Goal: Task Accomplishment & Management: Use online tool/utility

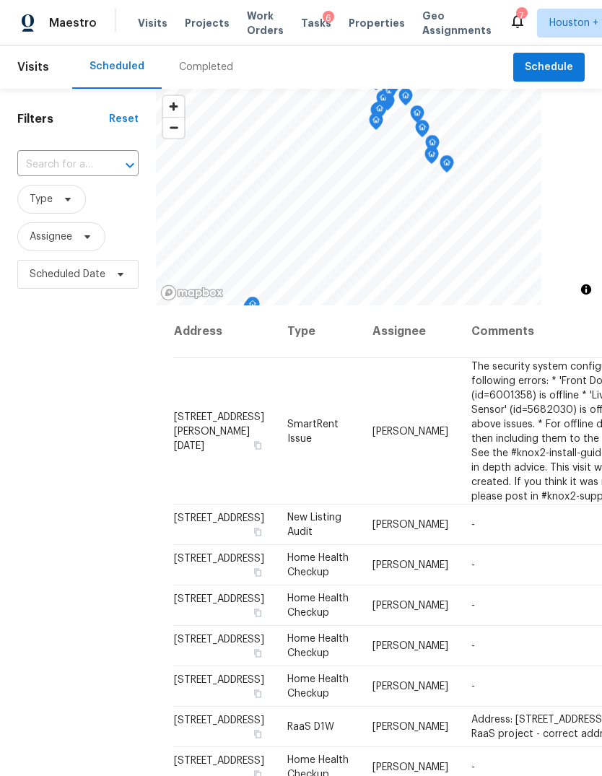
click at [196, 27] on span "Projects" at bounding box center [207, 23] width 45 height 14
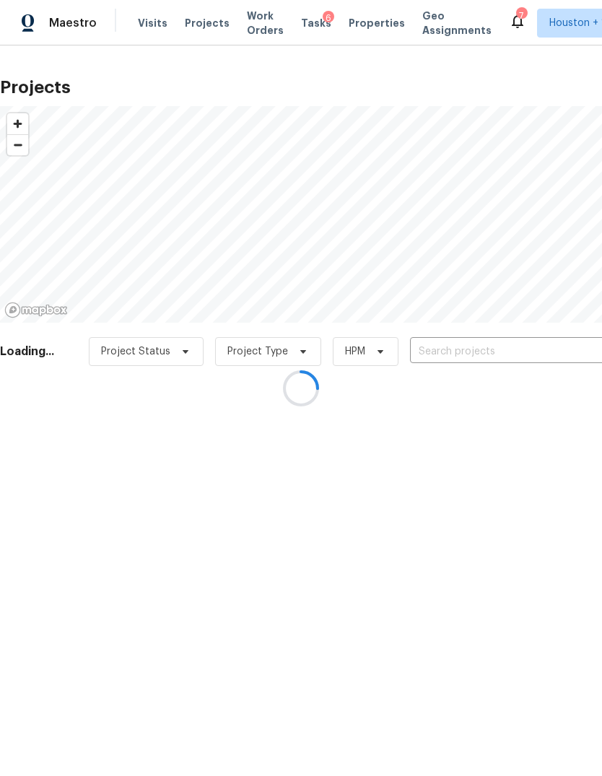
click at [523, 347] on div at bounding box center [301, 388] width 602 height 776
click at [522, 347] on div at bounding box center [301, 388] width 602 height 776
click at [539, 342] on div at bounding box center [301, 388] width 602 height 776
click at [538, 342] on div at bounding box center [301, 388] width 602 height 776
click at [537, 363] on div at bounding box center [301, 388] width 602 height 776
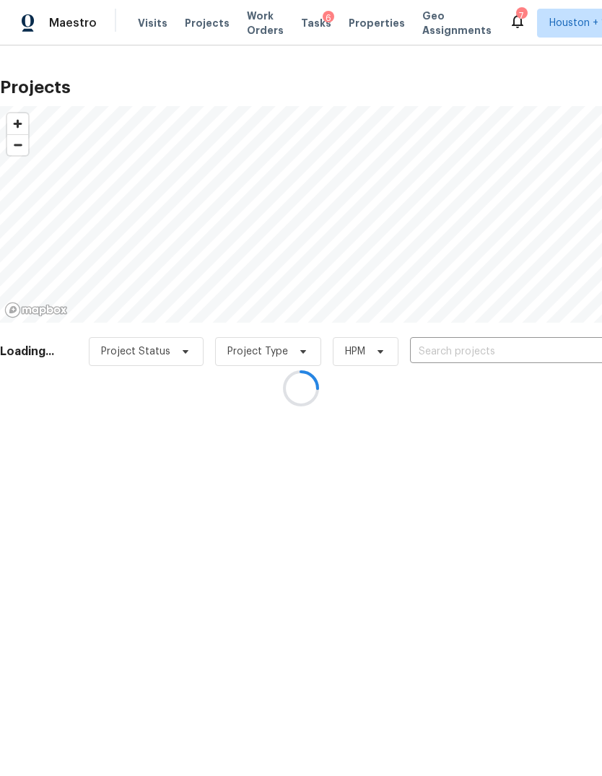
click at [532, 353] on div at bounding box center [301, 388] width 602 height 776
click at [527, 346] on div at bounding box center [301, 388] width 602 height 776
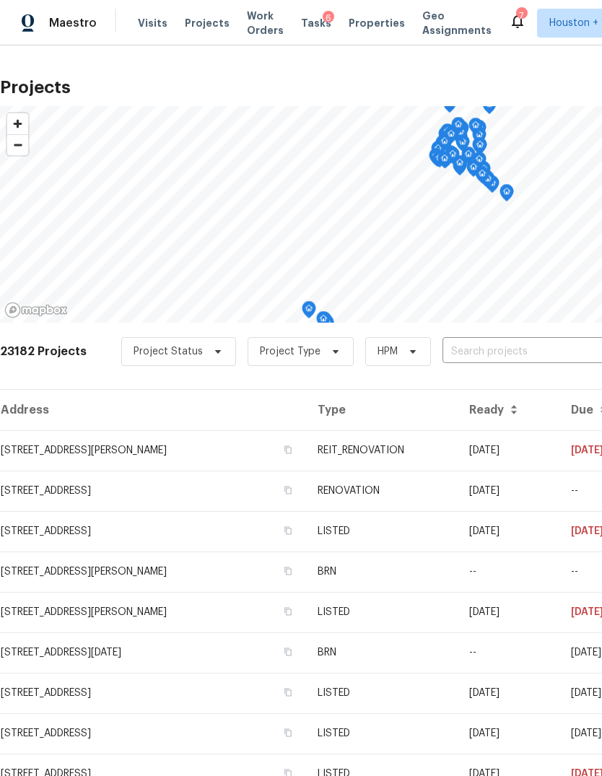
click at [527, 349] on input "text" at bounding box center [525, 352] width 165 height 22
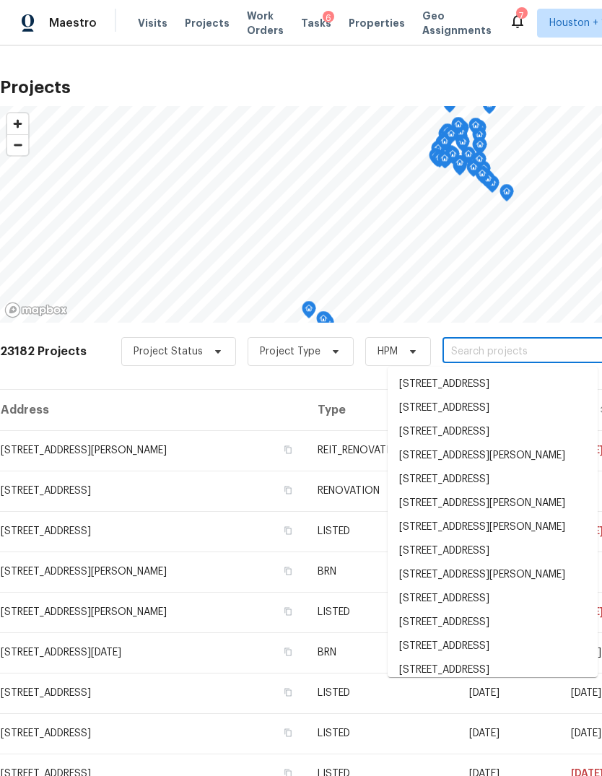
click at [527, 349] on input "text" at bounding box center [525, 352] width 165 height 22
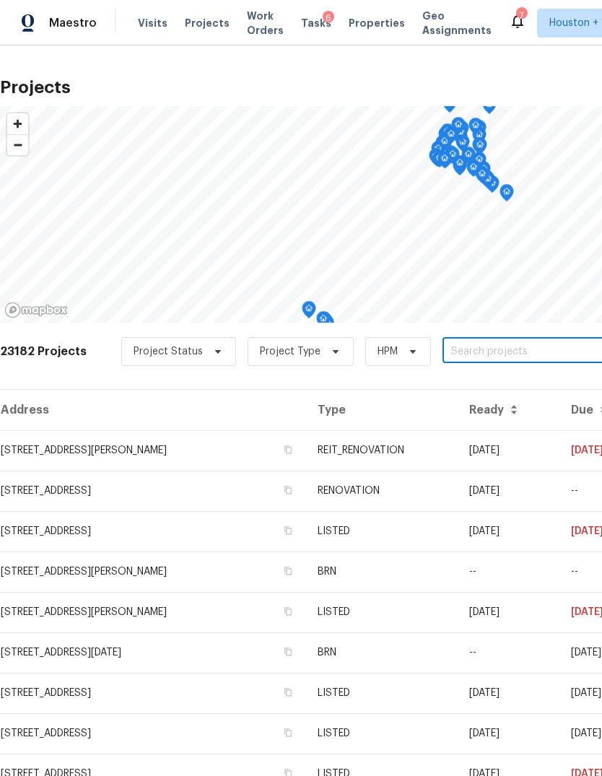
click at [491, 355] on input "text" at bounding box center [525, 352] width 165 height 22
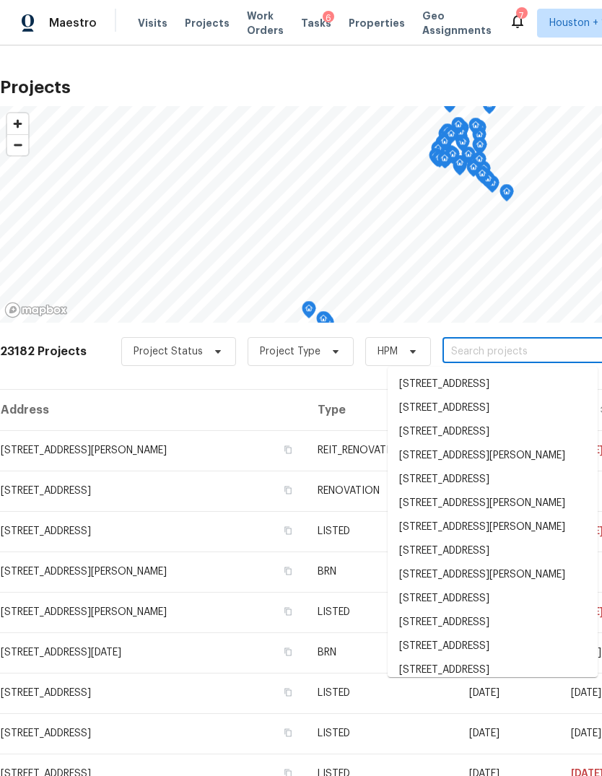
paste input "[STREET_ADDRESS]"
type input "[STREET_ADDRESS]"
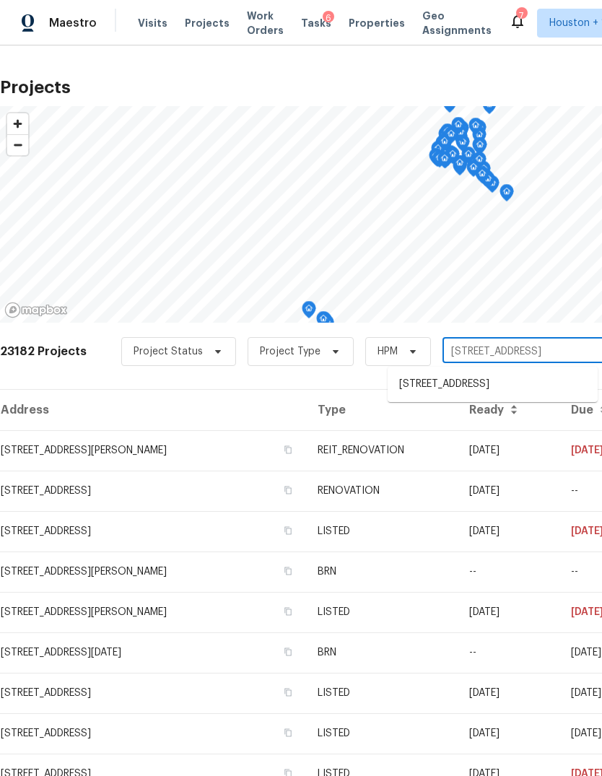
click at [566, 393] on li "[STREET_ADDRESS]" at bounding box center [493, 385] width 210 height 24
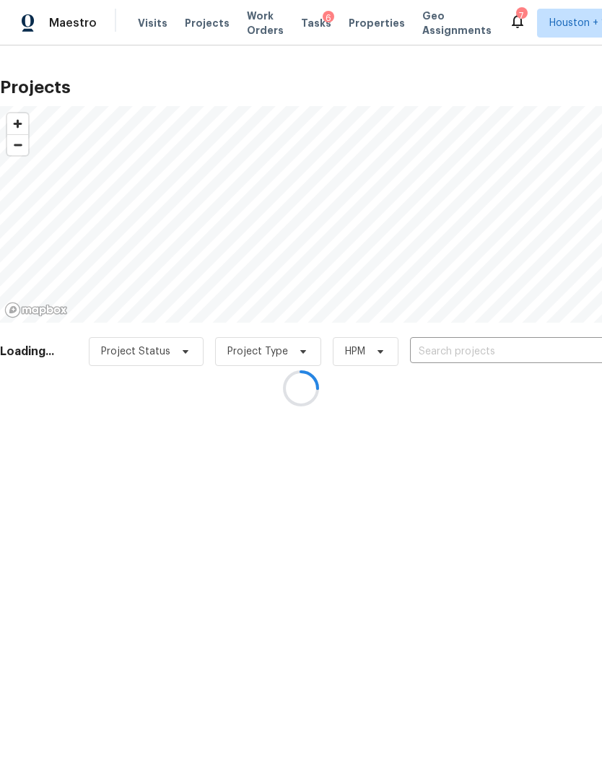
type input "[STREET_ADDRESS]"
click at [50, 469] on div at bounding box center [301, 388] width 602 height 776
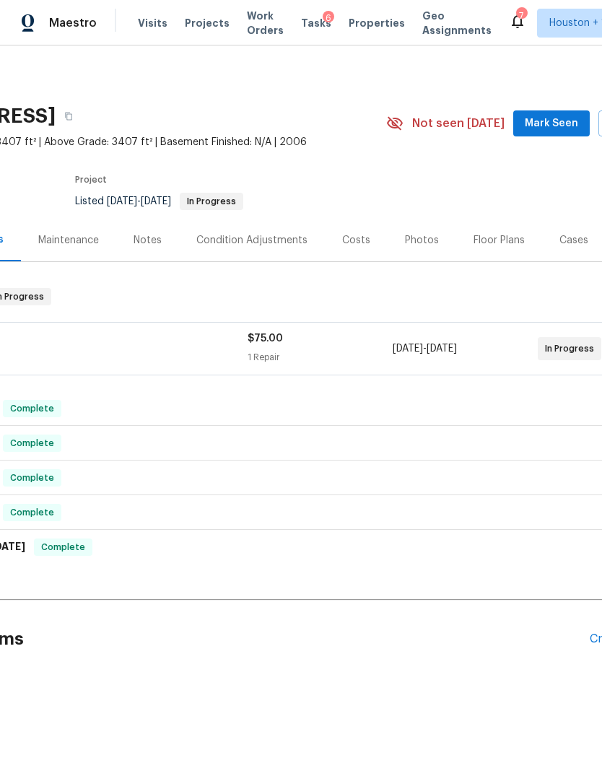
scroll to position [0, 50]
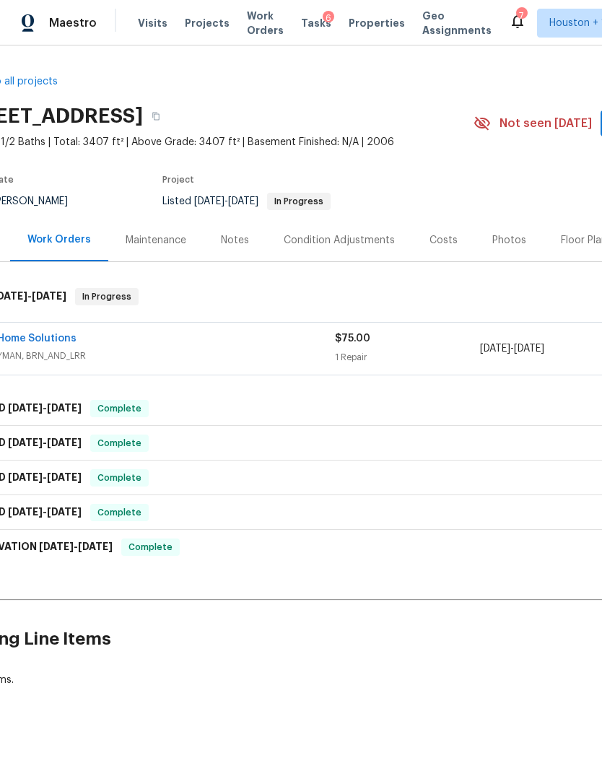
click at [48, 338] on link "CCS Home Solutions" at bounding box center [25, 339] width 104 height 10
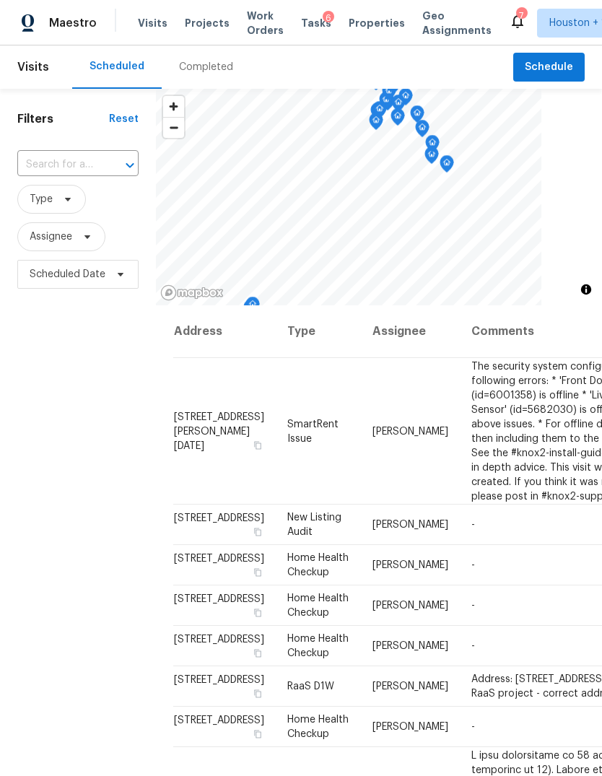
click at [56, 169] on input "text" at bounding box center [57, 165] width 81 height 22
type input "15215 woo"
click at [53, 210] on li "[STREET_ADDRESS]" at bounding box center [77, 198] width 121 height 24
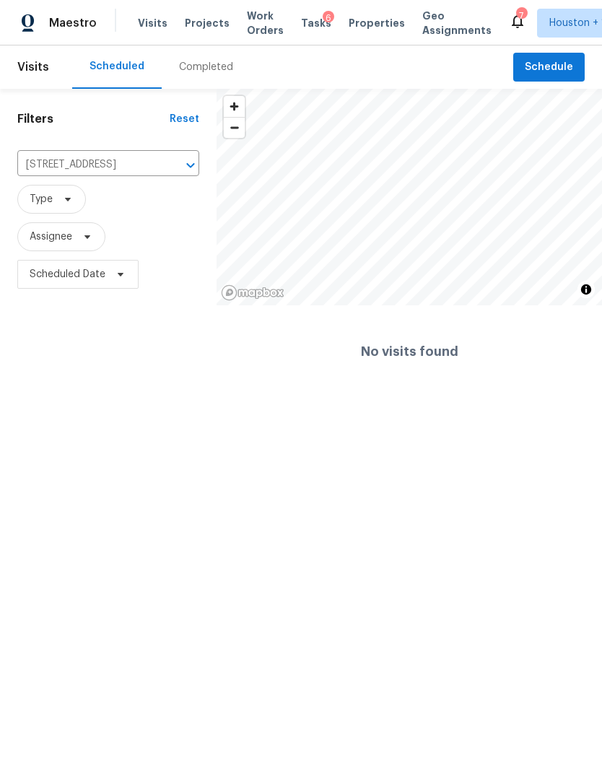
click at [199, 77] on div "Completed" at bounding box center [206, 66] width 89 height 43
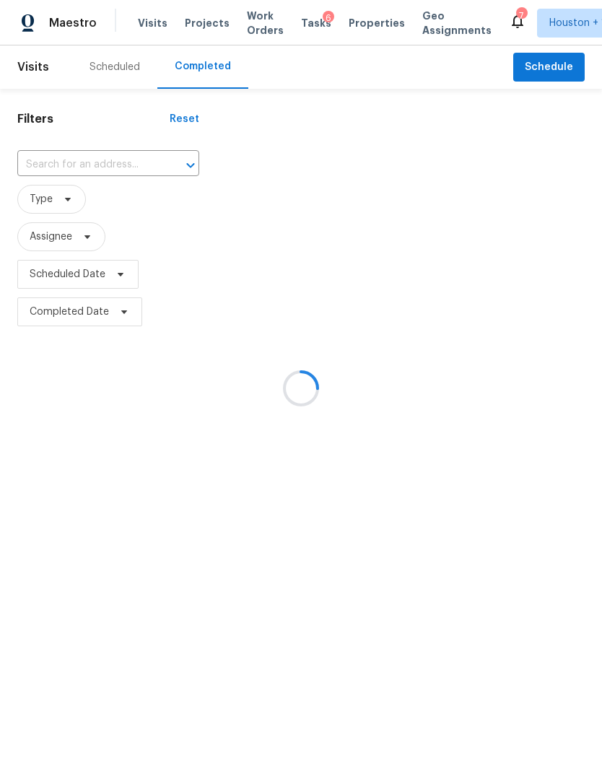
click at [50, 160] on div at bounding box center [301, 388] width 602 height 776
click at [55, 175] on div at bounding box center [301, 388] width 602 height 776
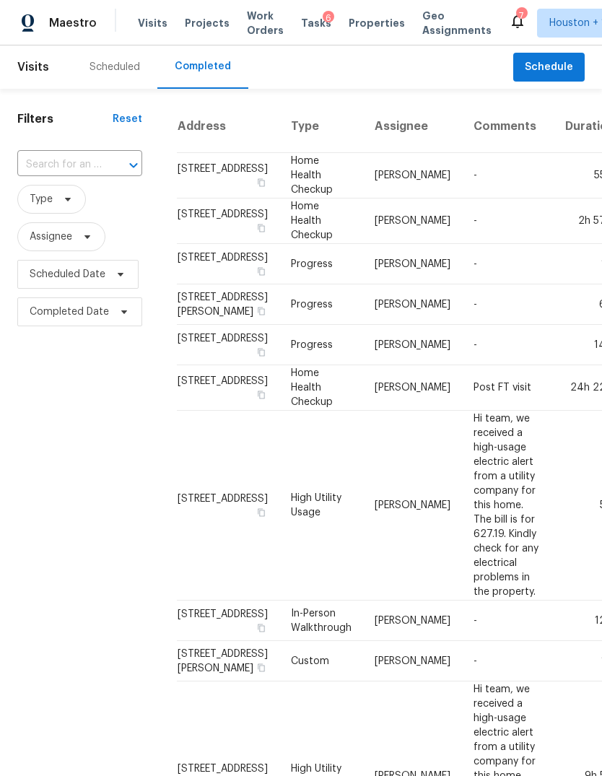
click at [56, 171] on input "text" at bounding box center [59, 165] width 84 height 22
type input "15215 woo"
click at [57, 210] on li "[STREET_ADDRESS]" at bounding box center [78, 198] width 123 height 24
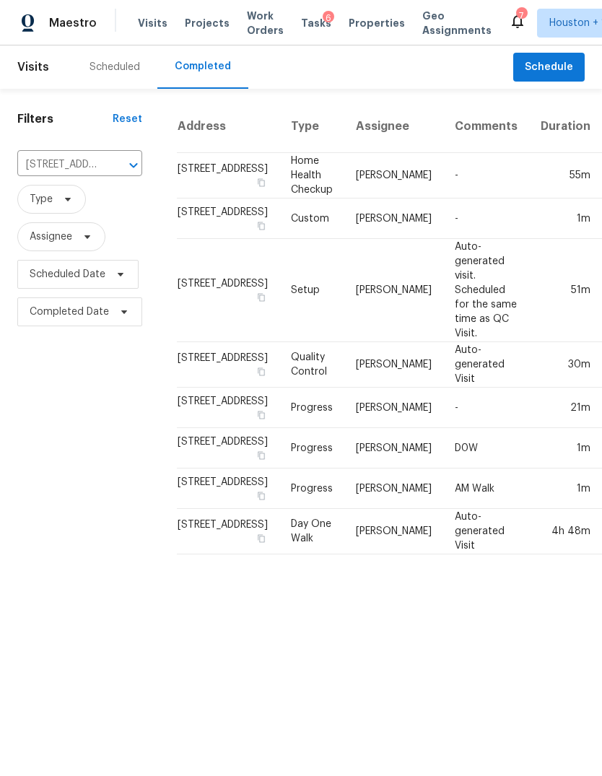
click at [208, 22] on span "Projects" at bounding box center [207, 23] width 45 height 14
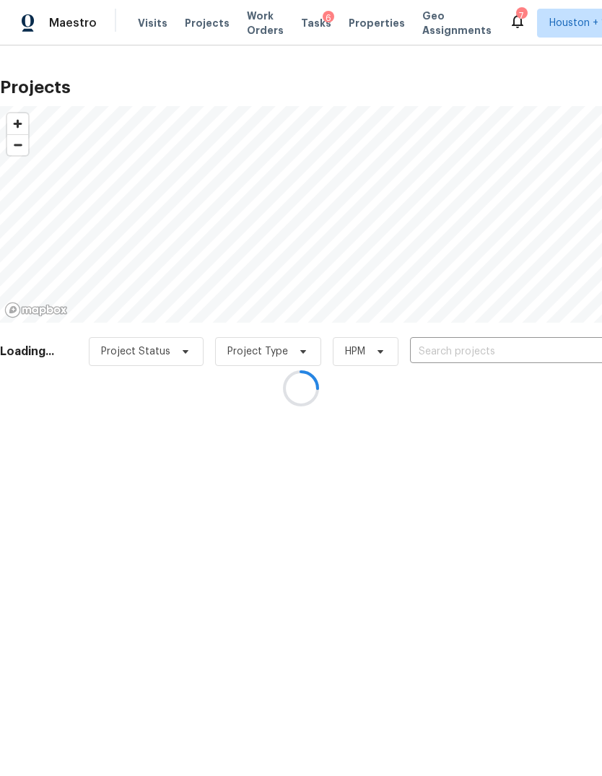
click at [527, 345] on div at bounding box center [301, 388] width 602 height 776
click at [527, 344] on div at bounding box center [301, 388] width 602 height 776
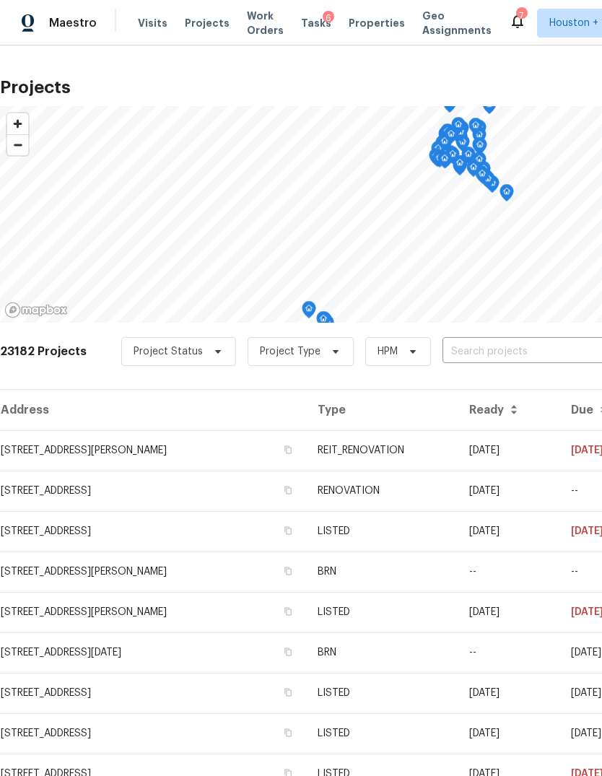
click at [530, 342] on input "text" at bounding box center [525, 352] width 165 height 22
type input "wooded fi"
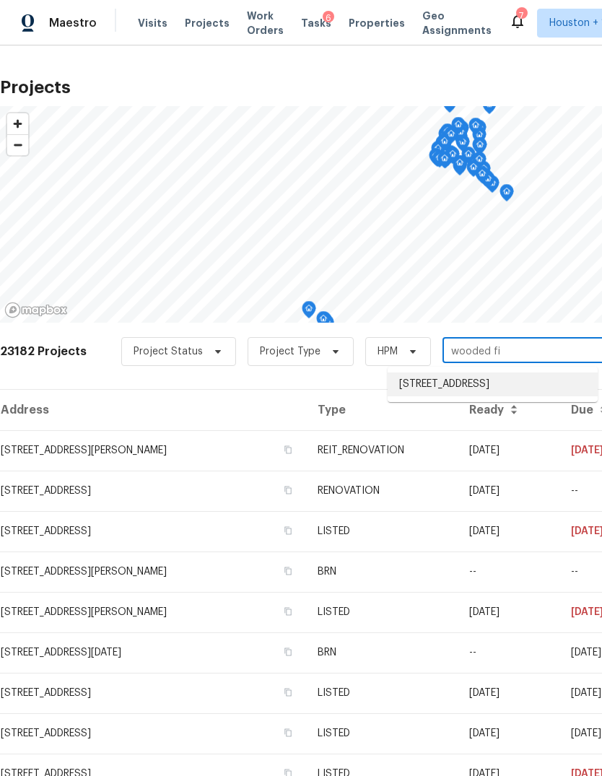
click at [557, 381] on li "[STREET_ADDRESS]" at bounding box center [493, 385] width 210 height 24
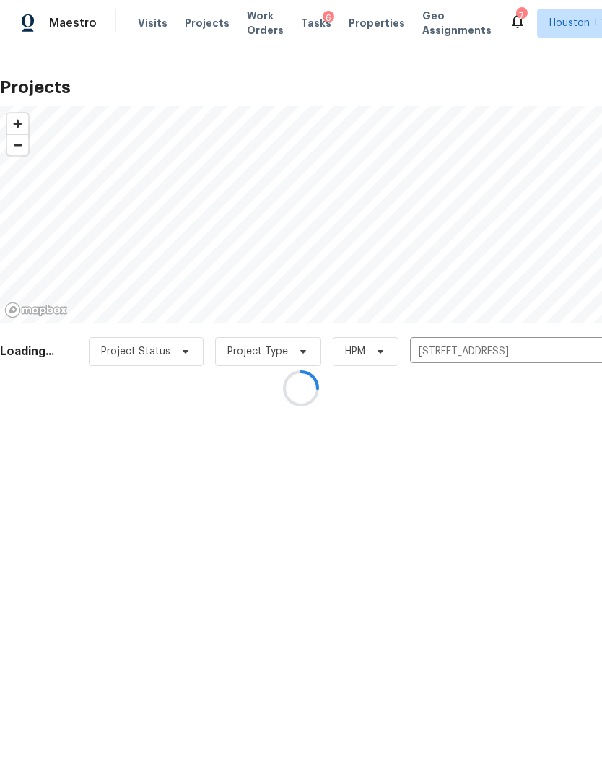
click at [70, 451] on div at bounding box center [301, 388] width 602 height 776
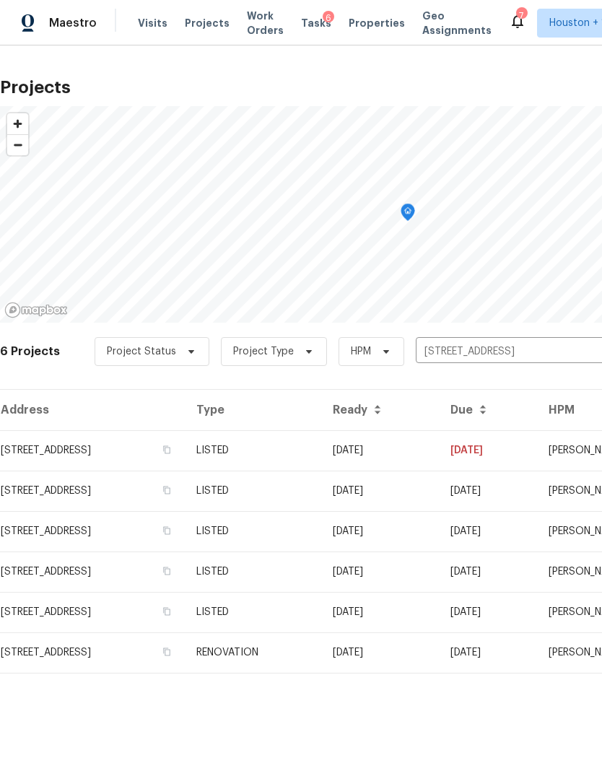
click at [73, 442] on td "[STREET_ADDRESS]" at bounding box center [92, 450] width 185 height 40
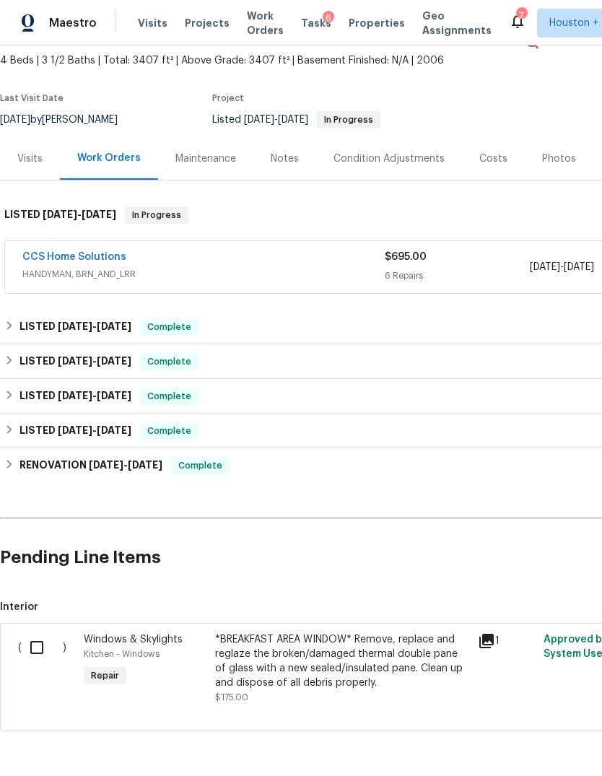
scroll to position [81, 0]
click at [40, 653] on input "checkbox" at bounding box center [42, 648] width 41 height 30
checkbox input "true"
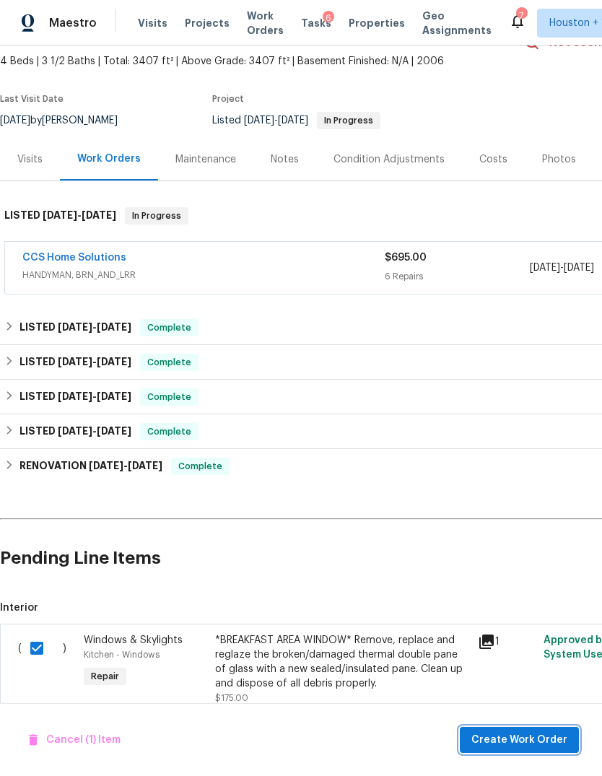
click at [527, 738] on span "Create Work Order" at bounding box center [519, 740] width 96 height 18
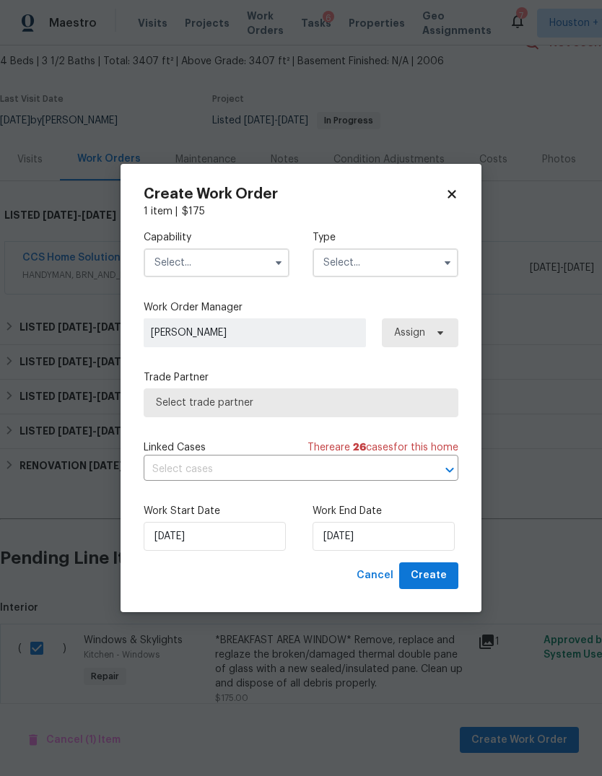
click at [221, 274] on input "text" at bounding box center [217, 262] width 146 height 29
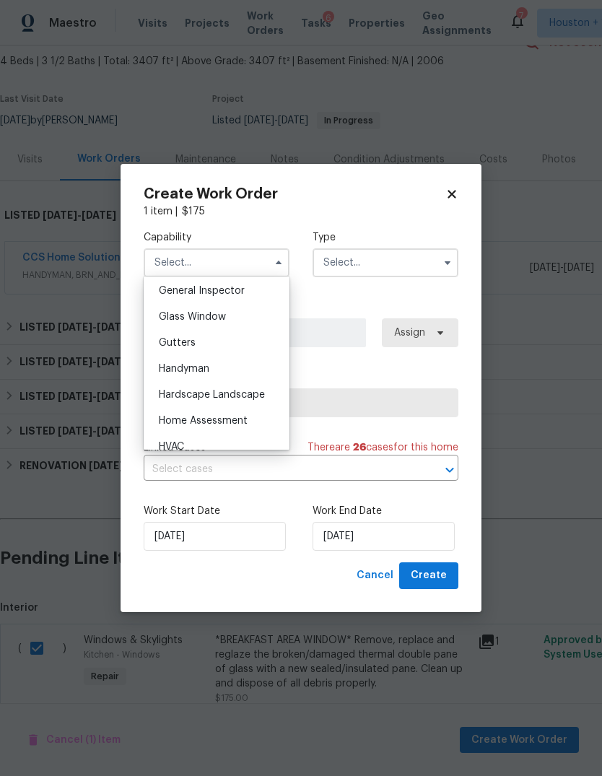
scroll to position [699, 0]
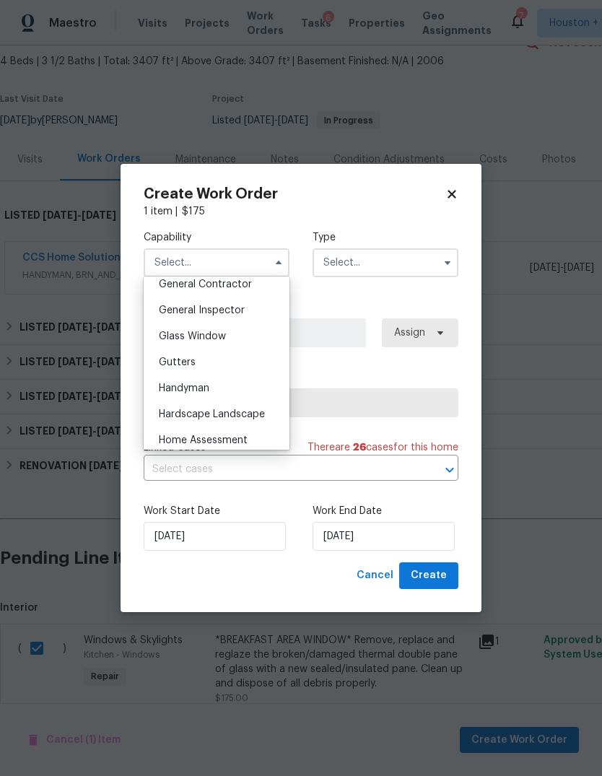
click at [376, 266] on input "text" at bounding box center [386, 262] width 146 height 29
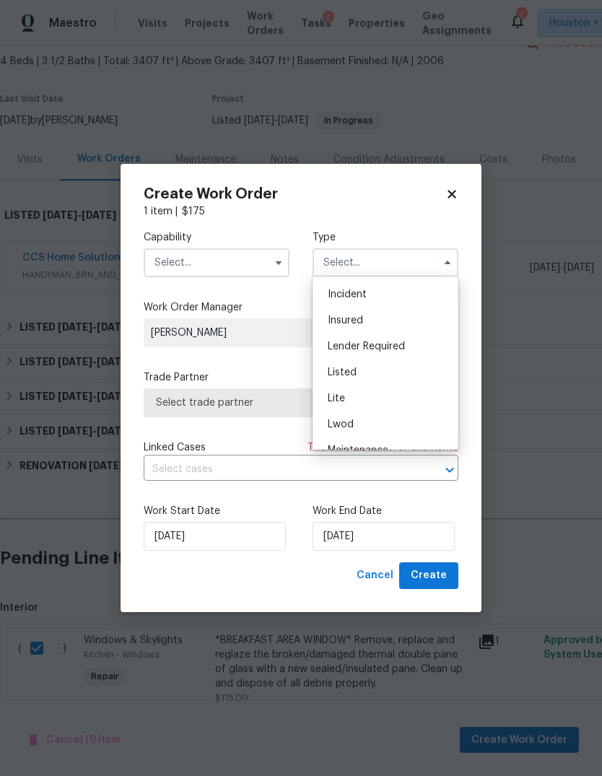
scroll to position [85, 0]
click at [378, 365] on div "Listed" at bounding box center [385, 364] width 139 height 26
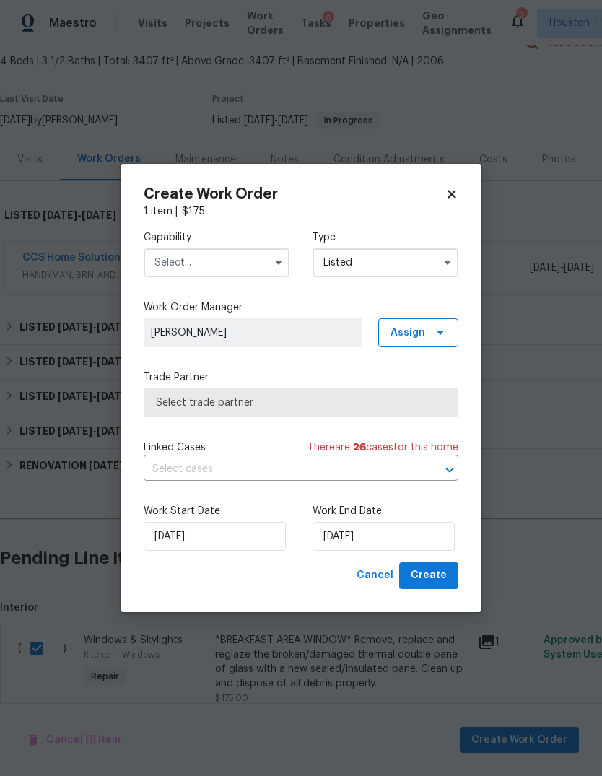
type input "Listed"
click at [228, 265] on input "text" at bounding box center [217, 262] width 146 height 29
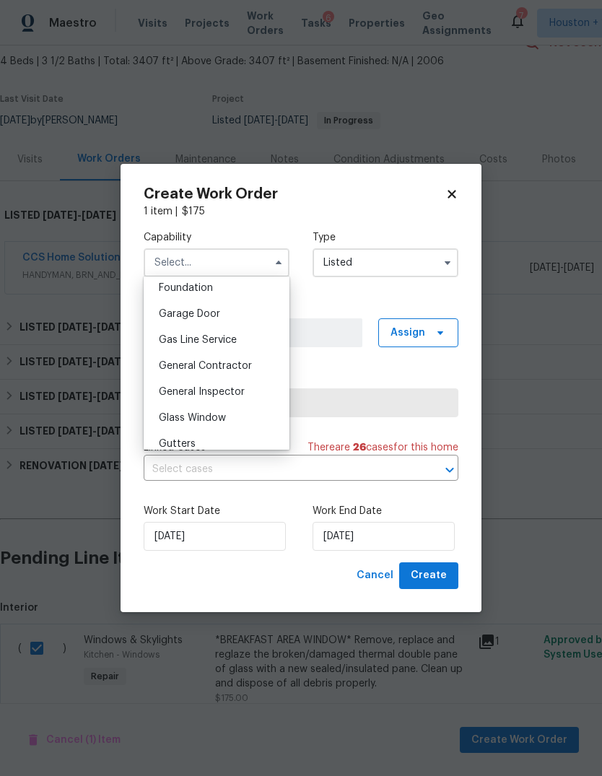
scroll to position [617, 0]
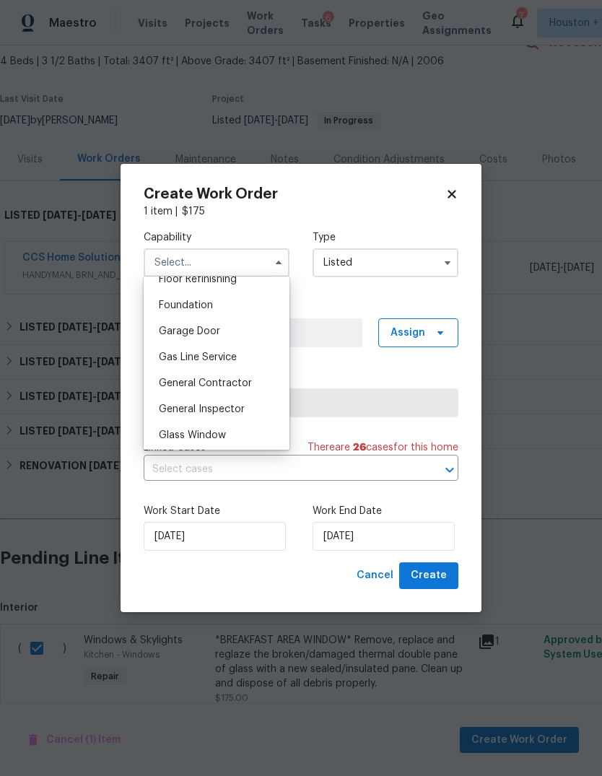
click at [219, 438] on span "Glass Window" at bounding box center [192, 435] width 67 height 10
type input "Glass Window"
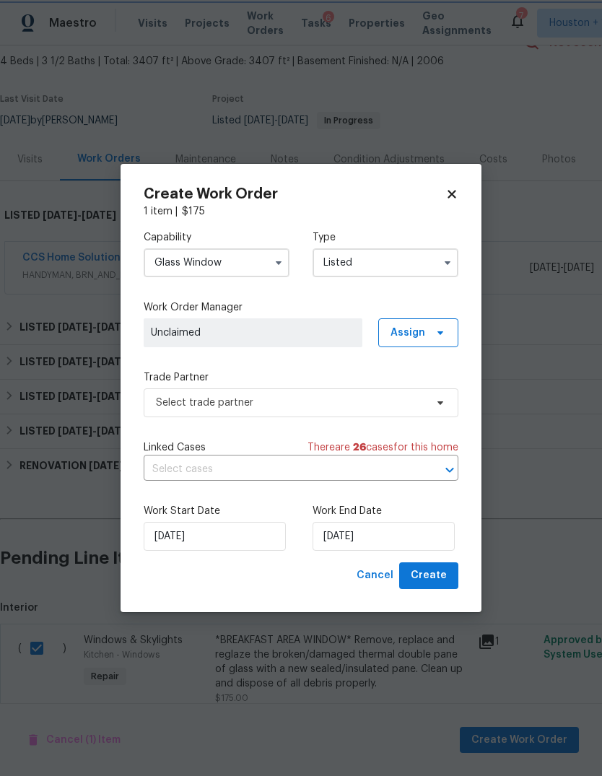
scroll to position [628, 0]
click at [349, 258] on input "Listed" at bounding box center [386, 262] width 146 height 29
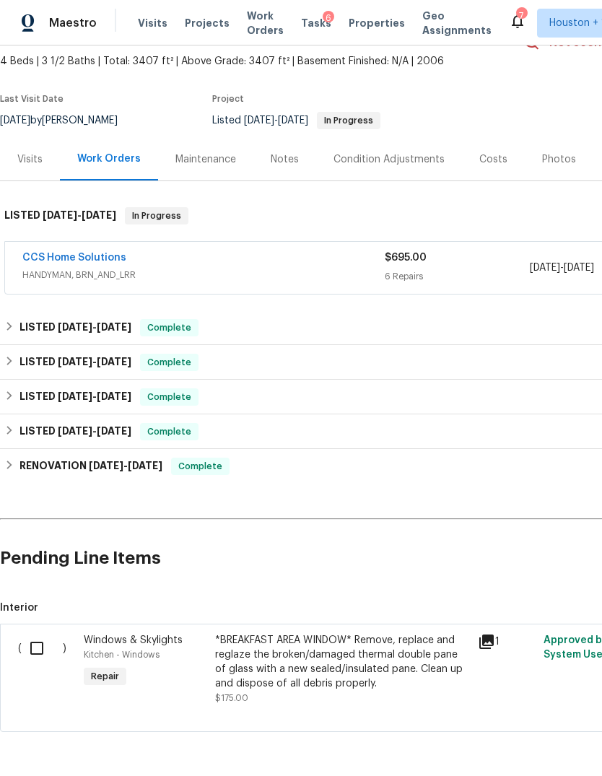
click at [39, 655] on input "checkbox" at bounding box center [42, 648] width 41 height 30
checkbox input "true"
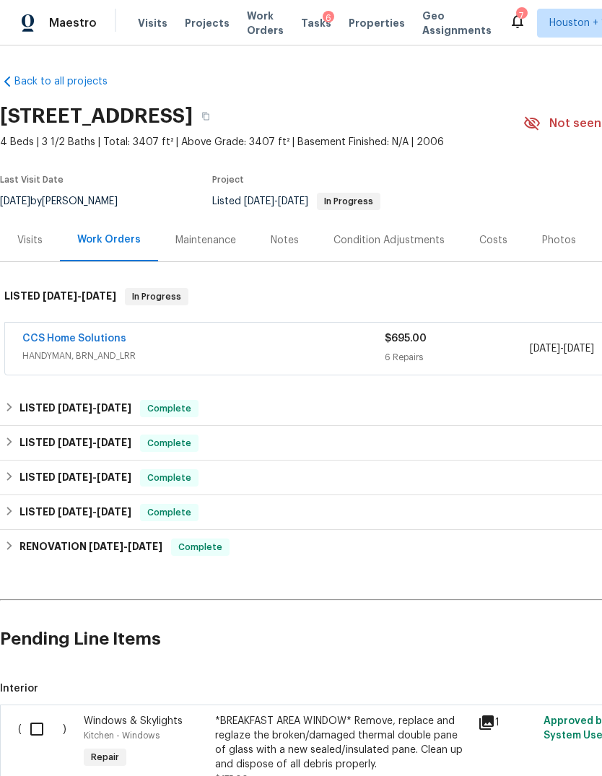
click at [39, 725] on input "checkbox" at bounding box center [42, 729] width 41 height 30
checkbox input "true"
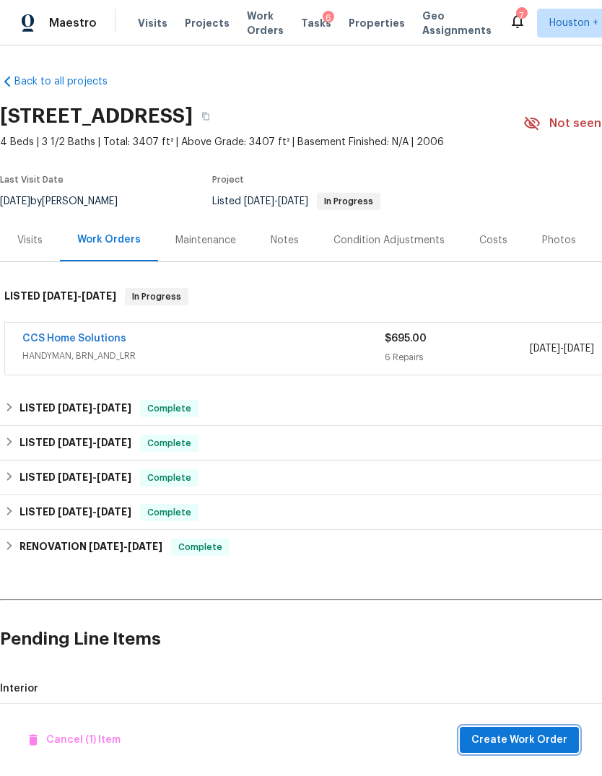
click at [539, 752] on button "Create Work Order" at bounding box center [519, 740] width 119 height 27
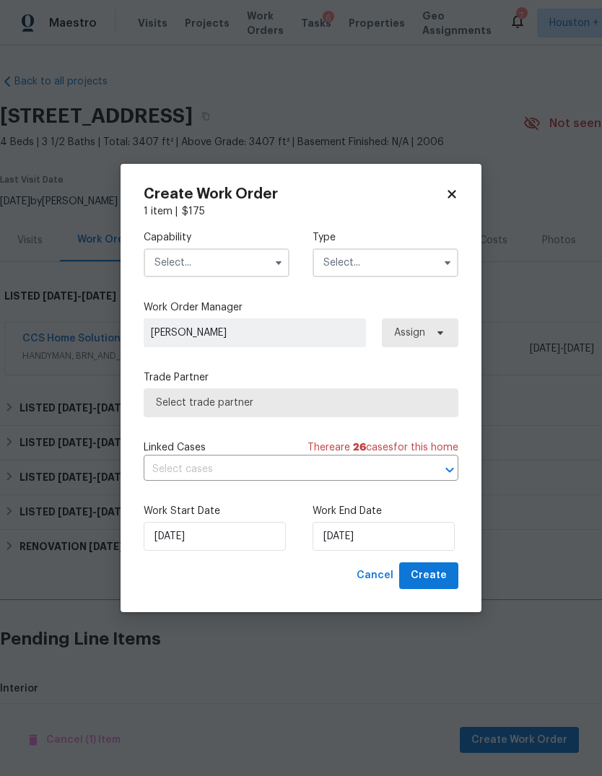
click at [235, 275] on input "text" at bounding box center [217, 262] width 146 height 29
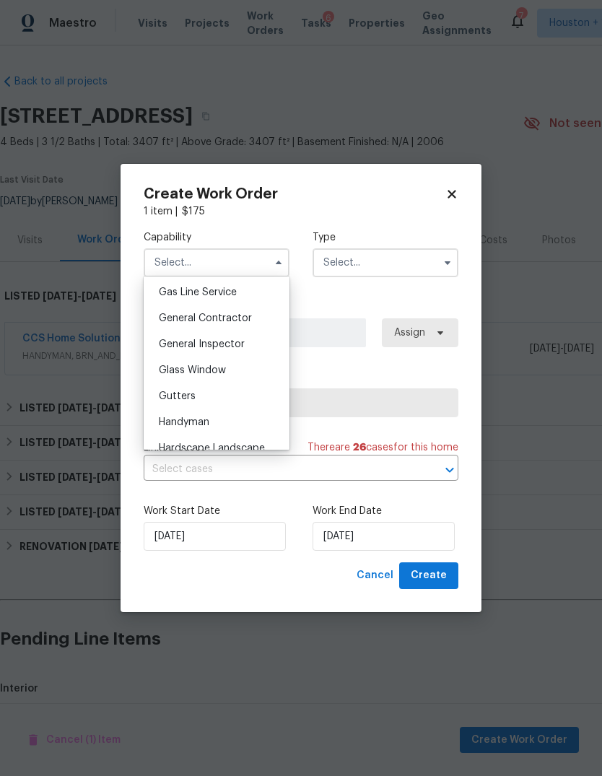
scroll to position [668, 0]
click at [244, 369] on div "Glass Window" at bounding box center [216, 368] width 139 height 26
type input "Glass Window"
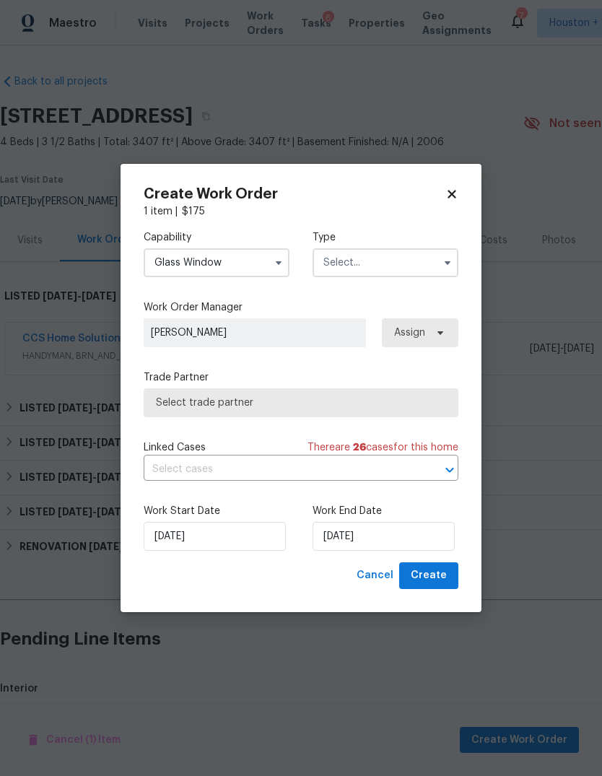
click at [375, 269] on input "text" at bounding box center [386, 262] width 146 height 29
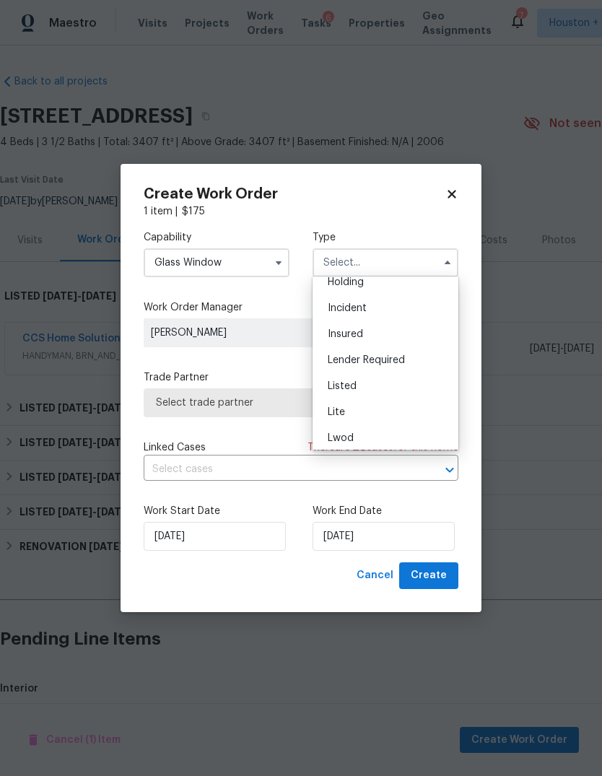
scroll to position [82, 0]
click at [404, 369] on div "Listed" at bounding box center [385, 368] width 139 height 26
type input "Listed"
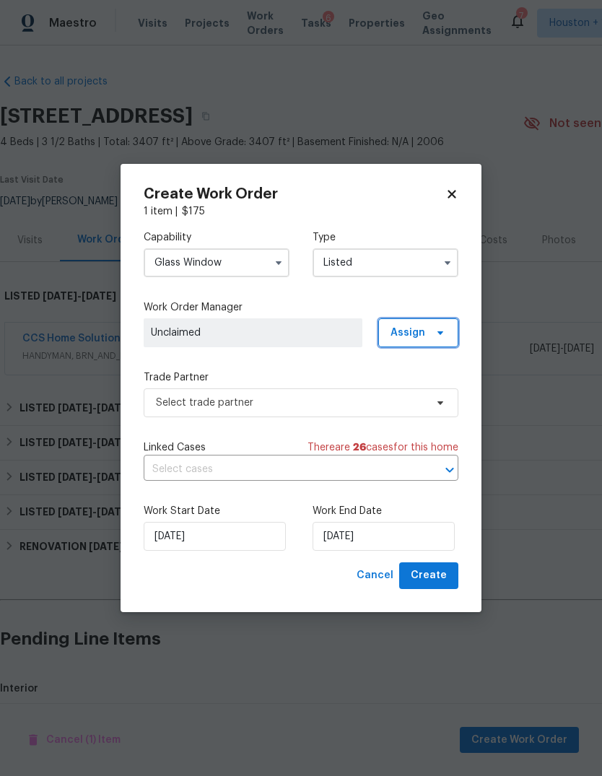
click at [422, 334] on span "Assign" at bounding box center [408, 333] width 35 height 14
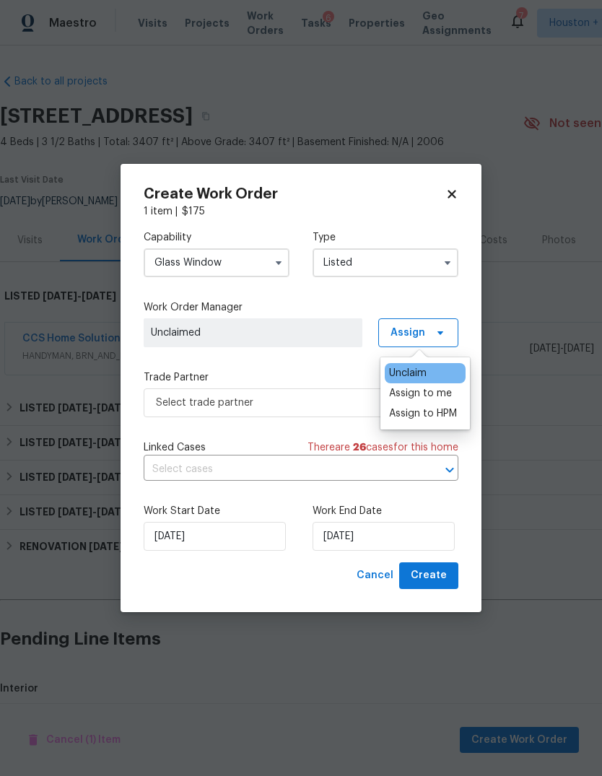
click at [440, 396] on div "Assign to me" at bounding box center [420, 393] width 63 height 14
click at [310, 375] on label "Trade Partner" at bounding box center [301, 377] width 315 height 14
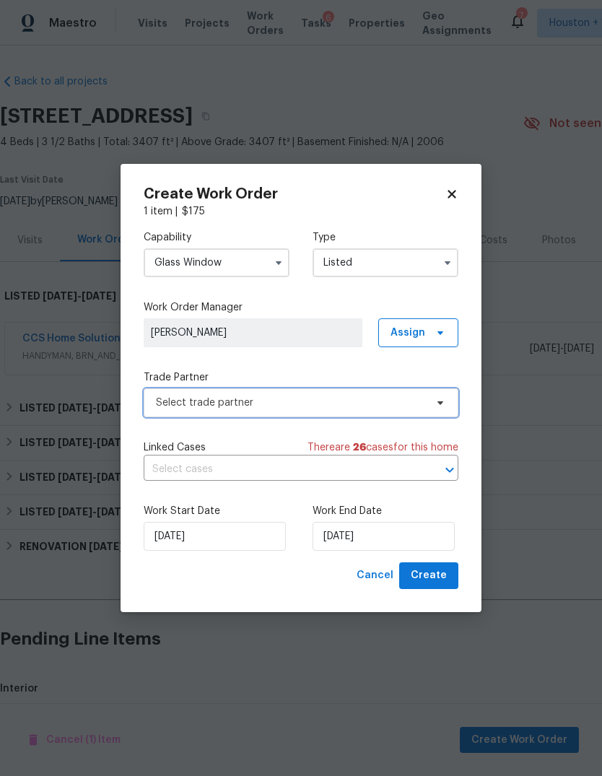
click at [333, 399] on span "Select trade partner" at bounding box center [290, 403] width 269 height 14
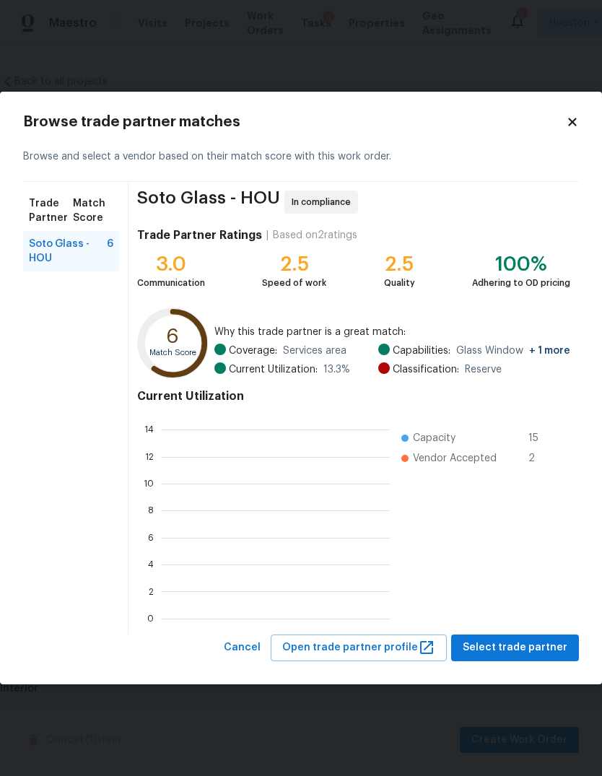
scroll to position [202, 229]
click at [547, 660] on button "Select trade partner" at bounding box center [515, 648] width 128 height 27
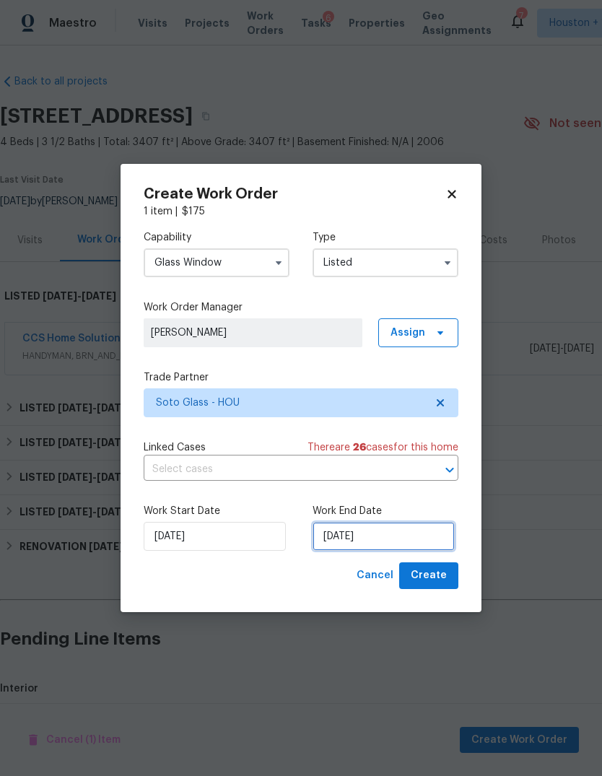
click at [399, 542] on input "[DATE]" at bounding box center [384, 536] width 142 height 29
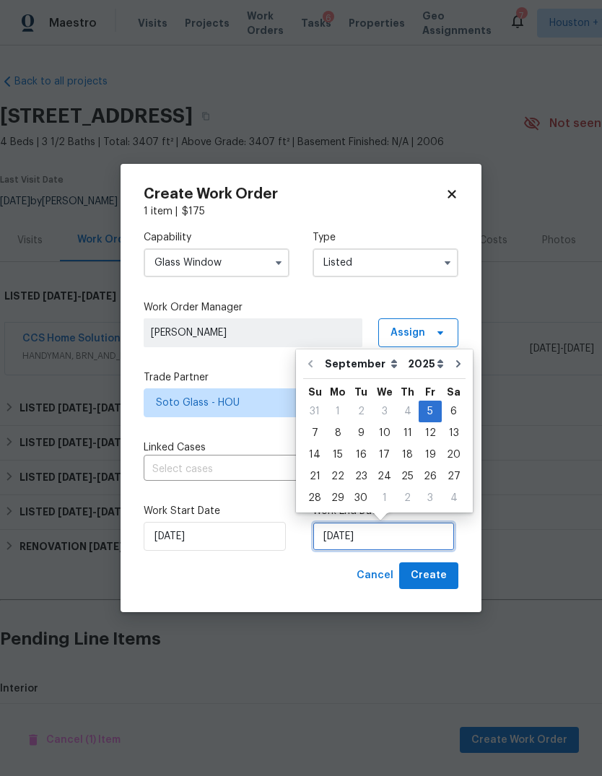
scroll to position [11, 0]
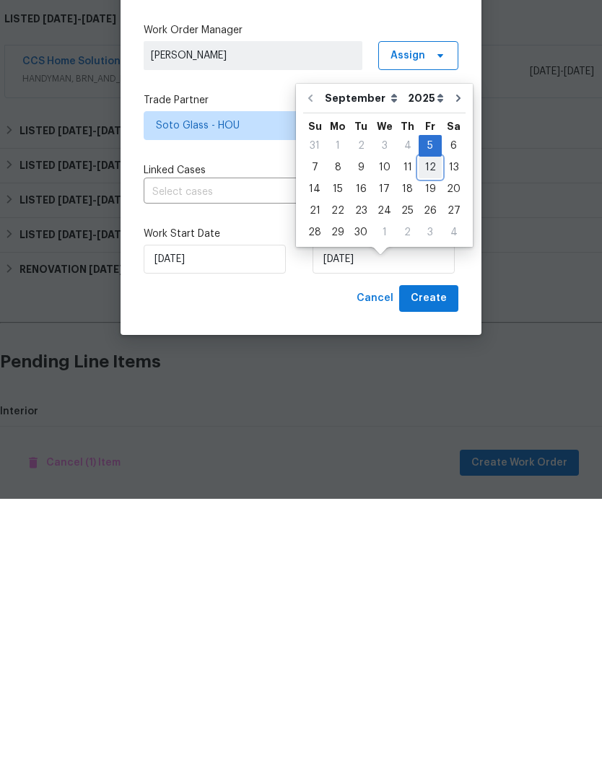
click at [425, 435] on div "12" at bounding box center [430, 445] width 23 height 20
type input "[DATE]"
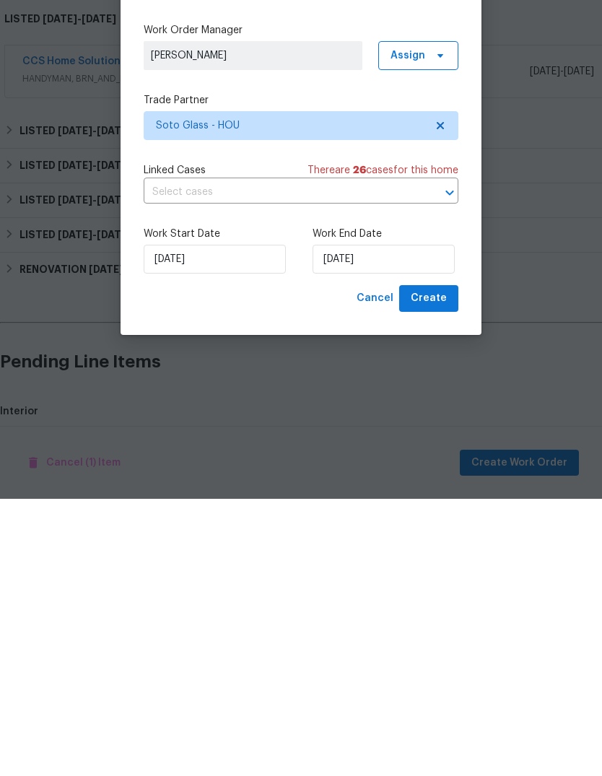
scroll to position [54, 0]
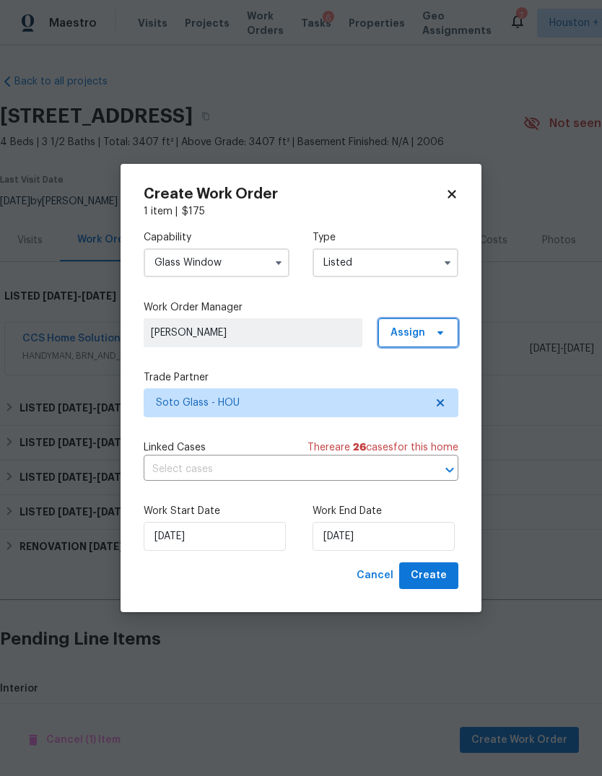
click at [438, 334] on icon at bounding box center [441, 333] width 12 height 12
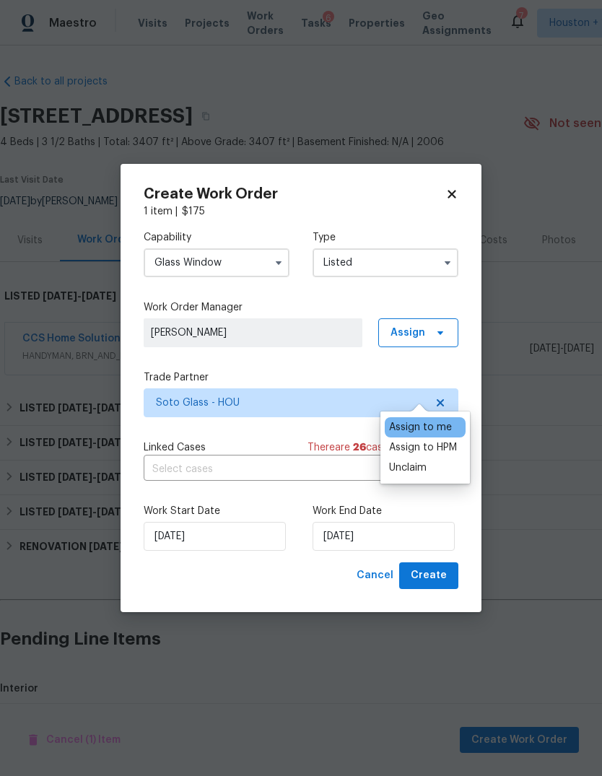
click at [432, 440] on div "Assign to HPM" at bounding box center [423, 447] width 68 height 14
click at [451, 574] on button "Create" at bounding box center [428, 575] width 59 height 27
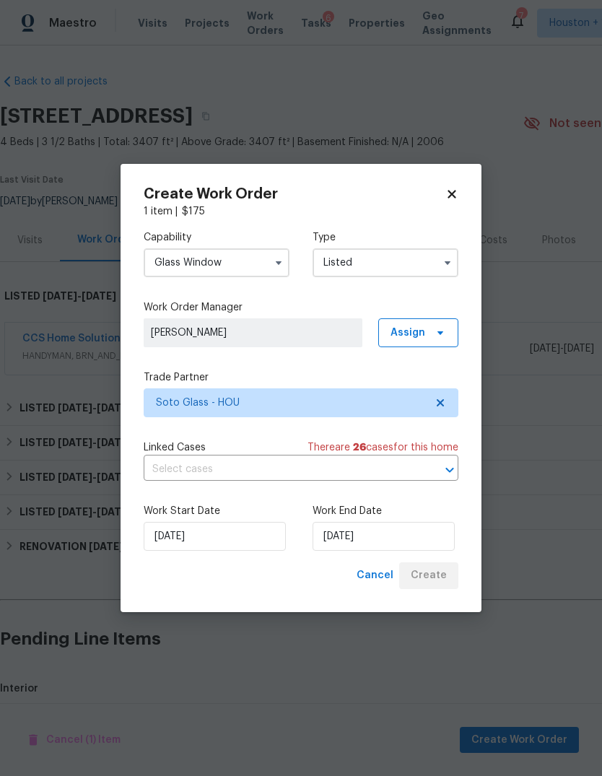
checkbox input "false"
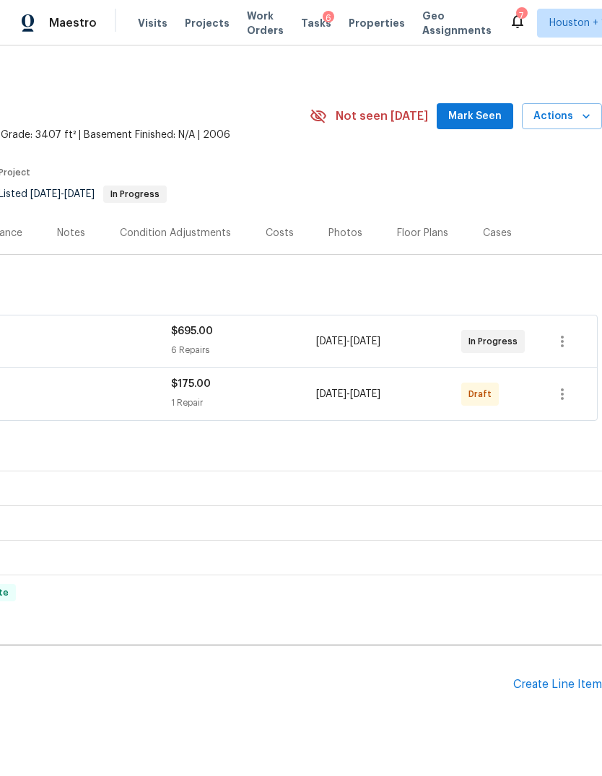
scroll to position [7, 214]
click at [560, 386] on icon "button" at bounding box center [562, 394] width 17 height 17
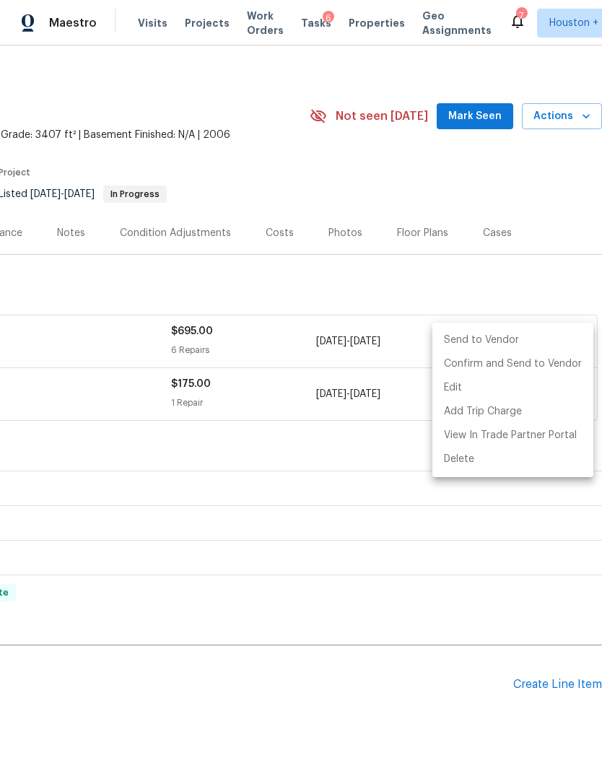
click at [525, 336] on li "Send to Vendor" at bounding box center [512, 341] width 161 height 24
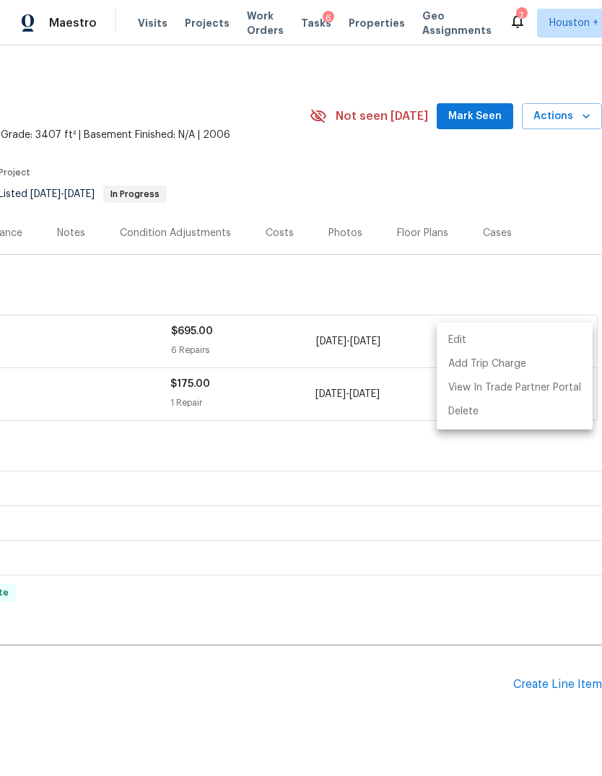
click at [515, 207] on div at bounding box center [301, 388] width 602 height 776
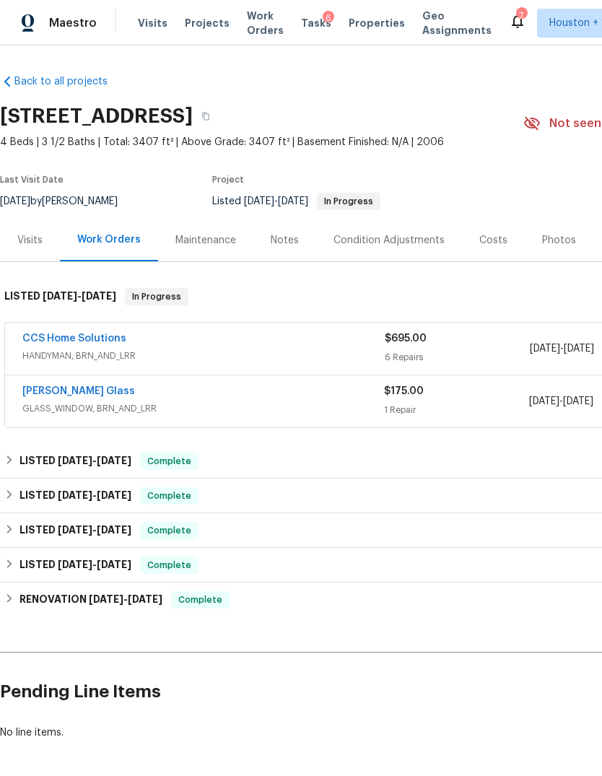
scroll to position [0, 0]
click at [62, 334] on link "CCS Home Solutions" at bounding box center [74, 339] width 104 height 10
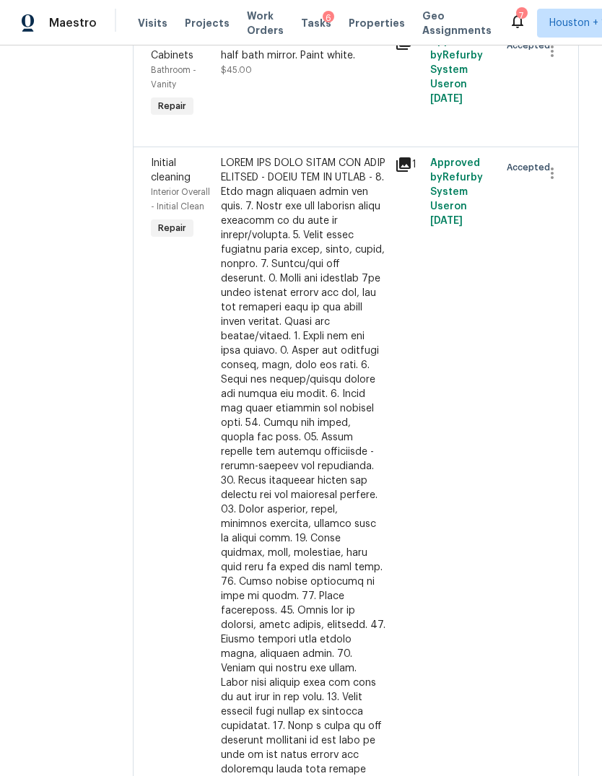
scroll to position [908, 0]
